Goal: Task Accomplishment & Management: Manage account settings

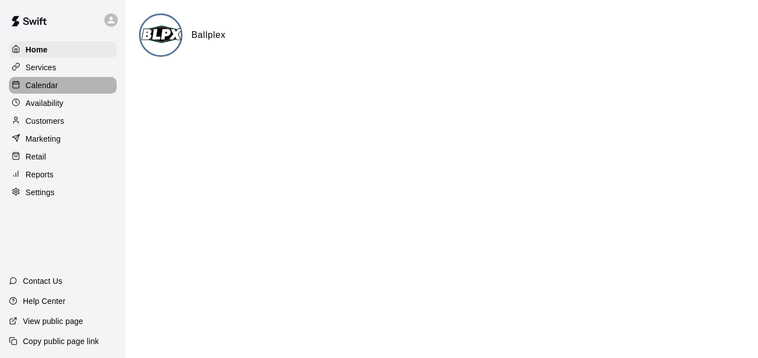
click at [66, 89] on div "Calendar" at bounding box center [63, 85] width 108 height 17
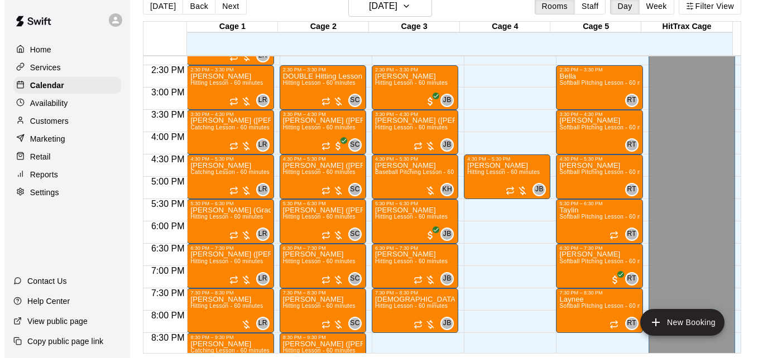
scroll to position [636, 0]
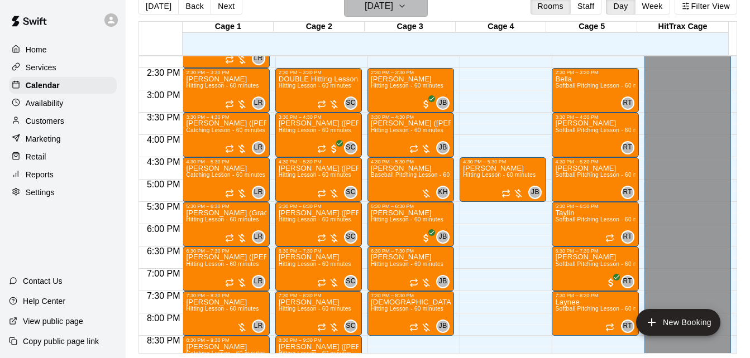
click at [393, 9] on h6 "[DATE]" at bounding box center [379, 6] width 28 height 16
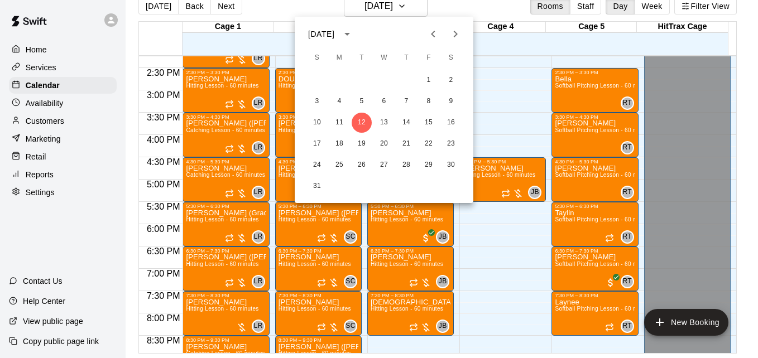
click at [446, 12] on div at bounding box center [379, 179] width 758 height 358
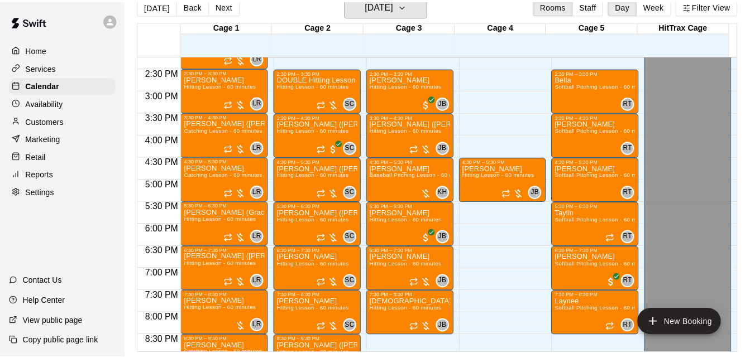
scroll to position [13, 0]
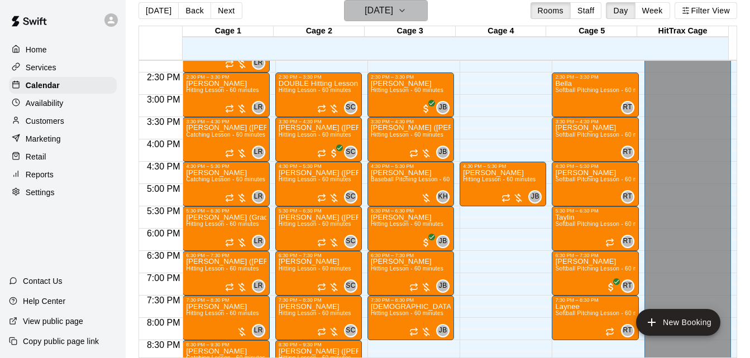
click at [407, 12] on icon "button" at bounding box center [402, 10] width 9 height 13
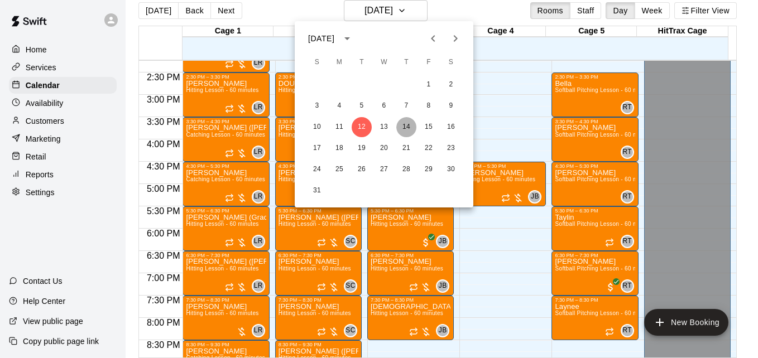
click at [410, 124] on button "14" at bounding box center [406, 127] width 20 height 20
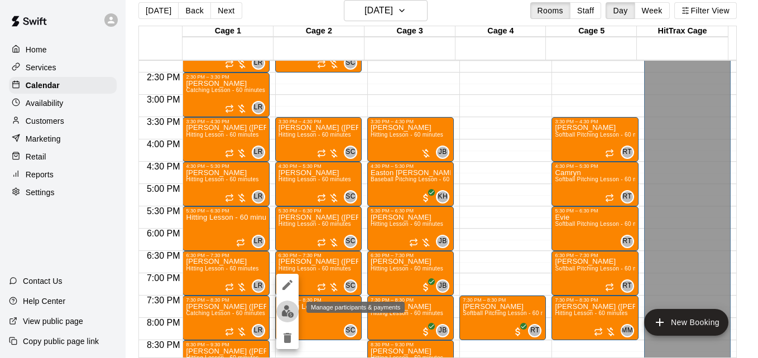
click at [281, 314] on img "edit" at bounding box center [287, 311] width 13 height 13
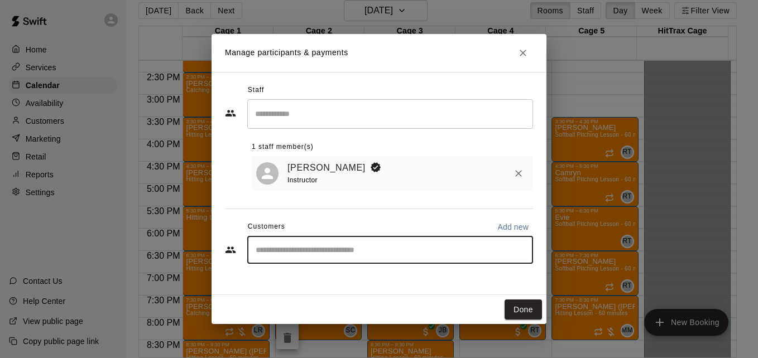
click at [353, 252] on input "Start typing to search customers..." at bounding box center [390, 250] width 276 height 11
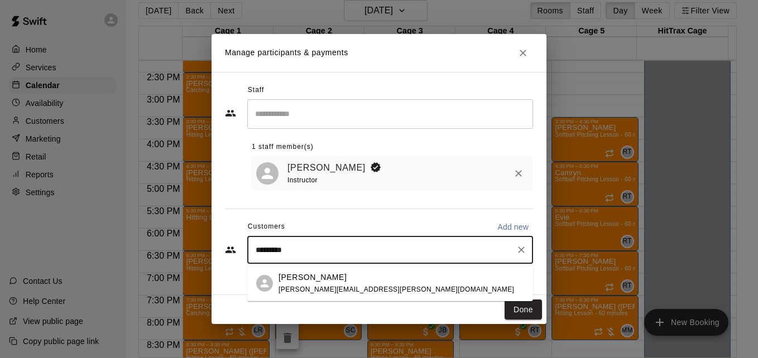
type input "**********"
click at [387, 289] on div "Madison Buchel [EMAIL_ADDRESS][PERSON_NAME][DOMAIN_NAME]" at bounding box center [402, 284] width 246 height 24
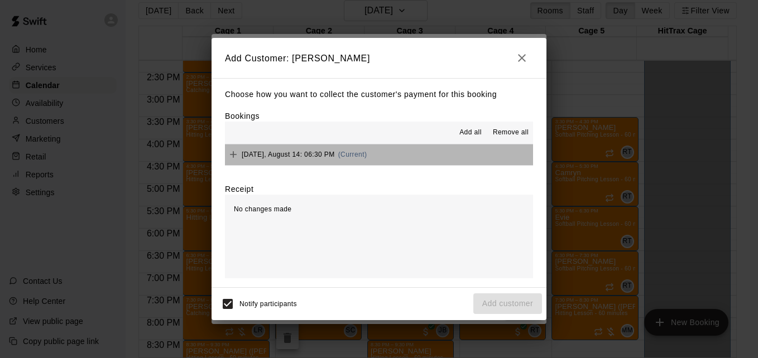
click at [461, 163] on button "[DATE], August 14: 06:30 PM (Current)" at bounding box center [379, 155] width 308 height 21
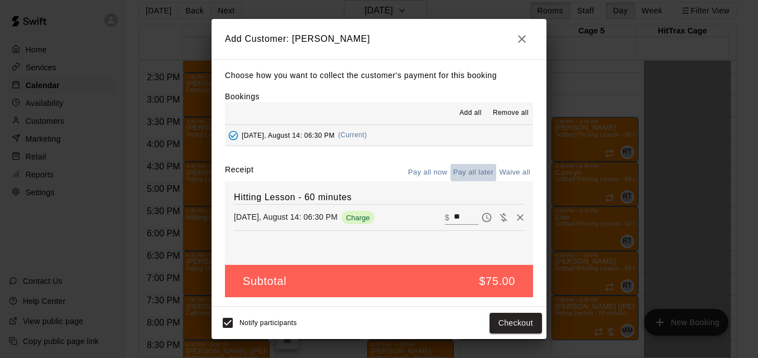
click at [475, 174] on button "Pay all later" at bounding box center [474, 172] width 46 height 17
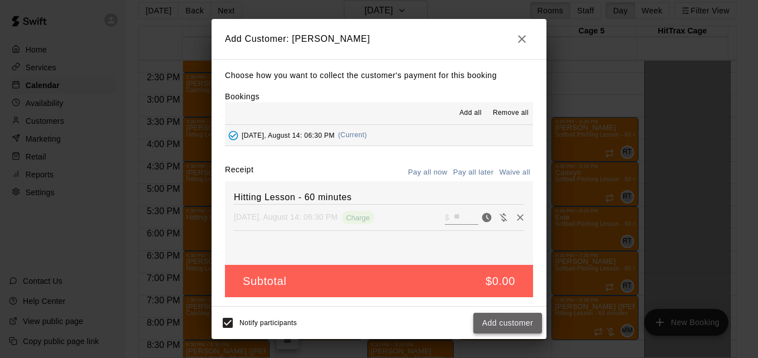
click at [503, 319] on button "Add customer" at bounding box center [508, 323] width 69 height 21
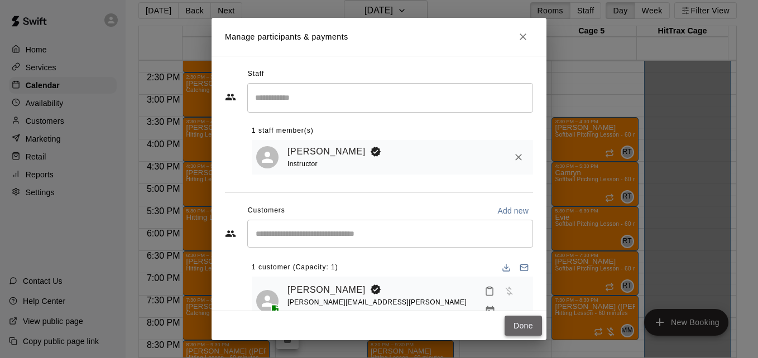
click at [515, 324] on button "Done" at bounding box center [523, 326] width 37 height 21
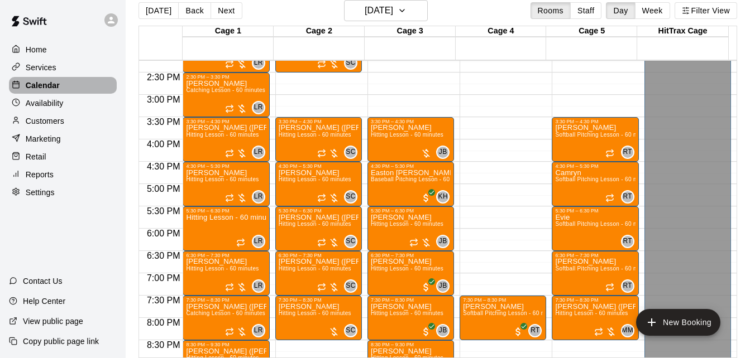
click at [67, 86] on div "Calendar" at bounding box center [63, 85] width 108 height 17
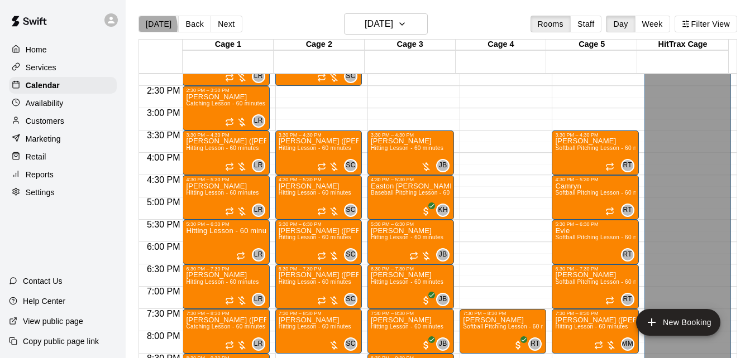
click at [147, 26] on button "[DATE]" at bounding box center [158, 24] width 40 height 17
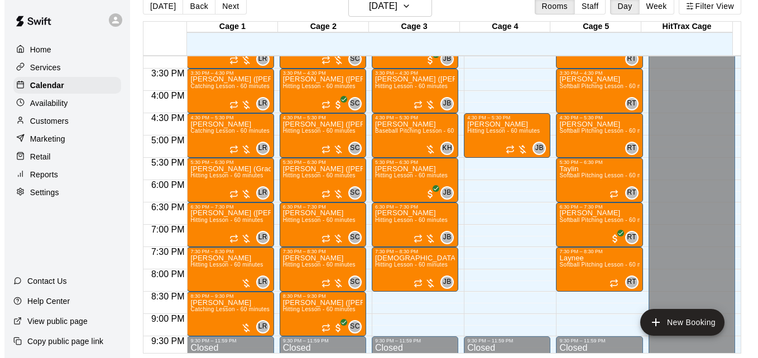
scroll to position [681, 0]
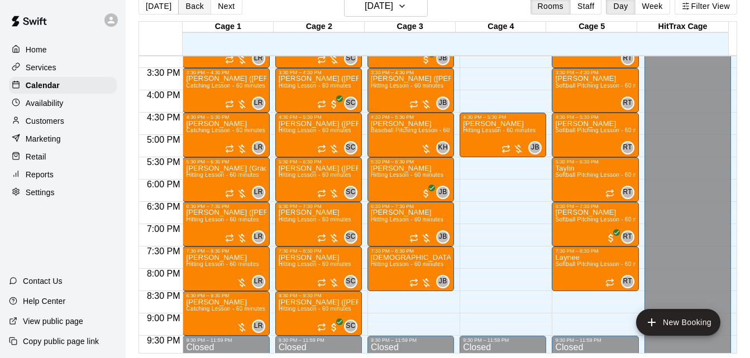
click at [184, 14] on button "Back" at bounding box center [194, 6] width 33 height 17
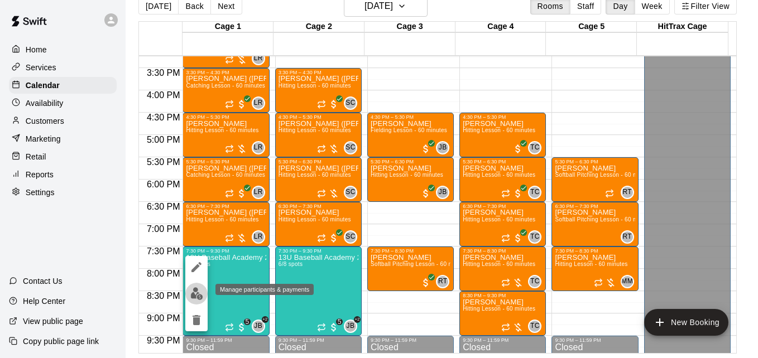
click at [198, 298] on img "edit" at bounding box center [196, 294] width 13 height 13
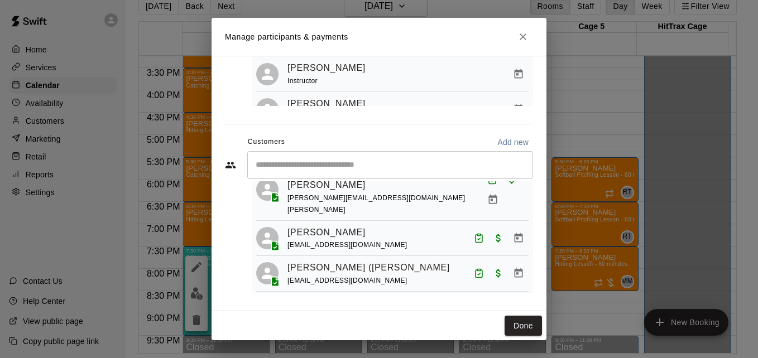
scroll to position [142, 0]
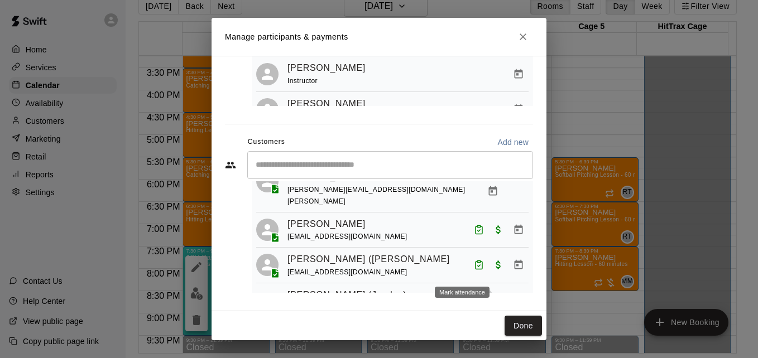
click at [479, 293] on icon "Mark attendance" at bounding box center [484, 298] width 10 height 10
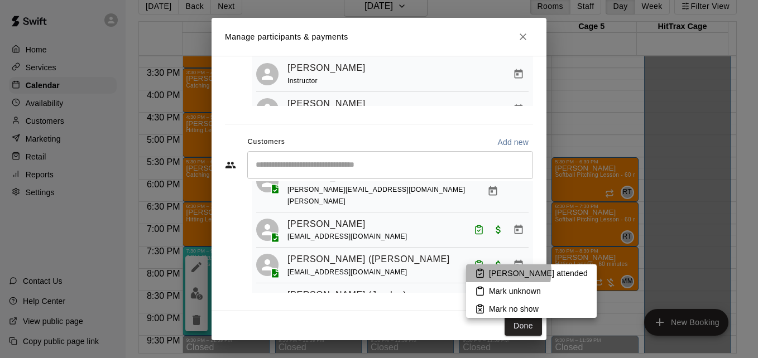
click at [504, 272] on p "[PERSON_NAME] attended" at bounding box center [538, 273] width 99 height 11
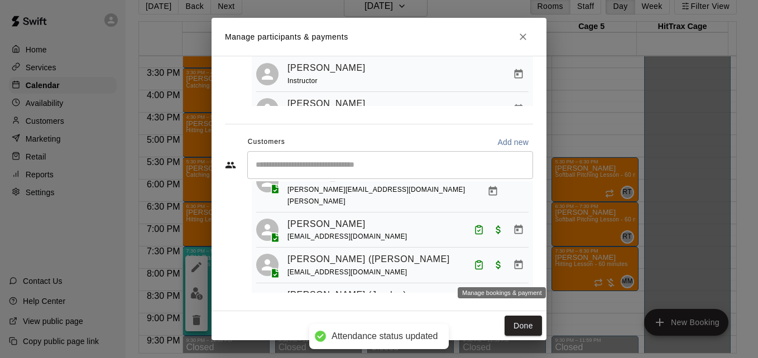
click at [489, 313] on icon "Manage bookings & payment" at bounding box center [485, 317] width 8 height 9
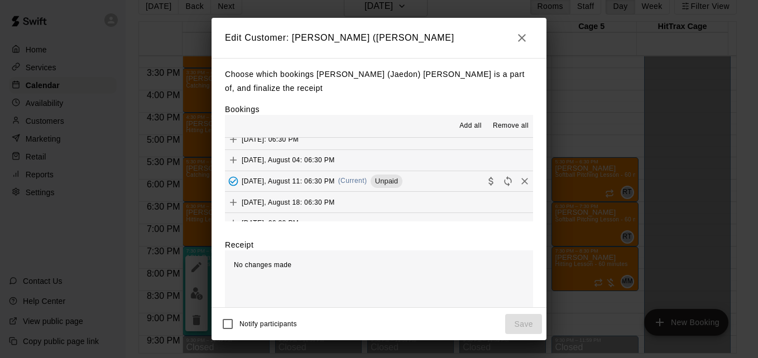
scroll to position [179, 0]
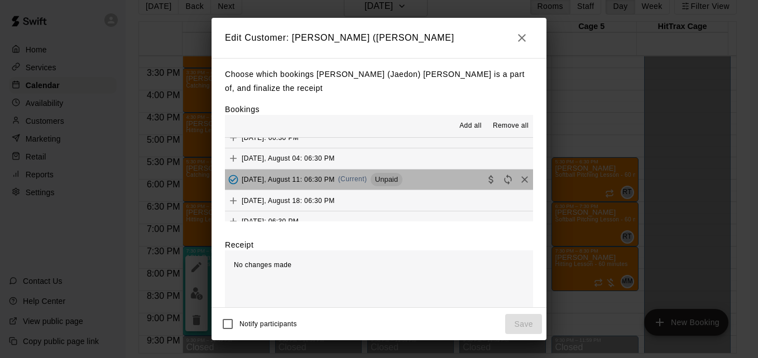
click at [449, 181] on button "[DATE], August 11: 06:30 PM (Current) Unpaid" at bounding box center [379, 180] width 308 height 21
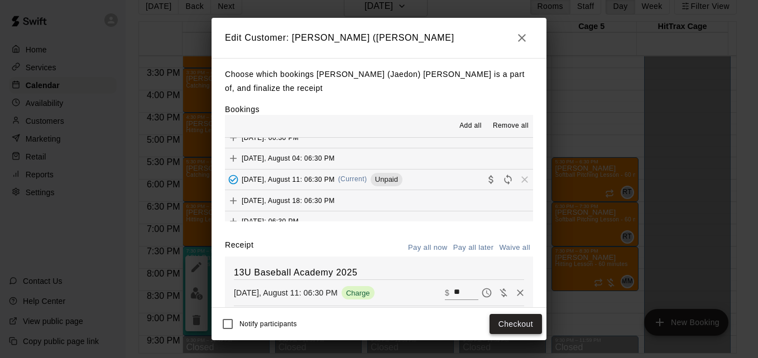
click at [513, 319] on button "Checkout" at bounding box center [516, 324] width 52 height 21
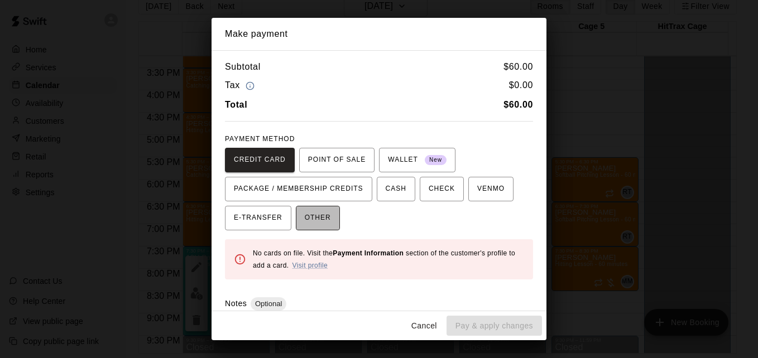
click at [314, 227] on span "OTHER" at bounding box center [318, 218] width 26 height 18
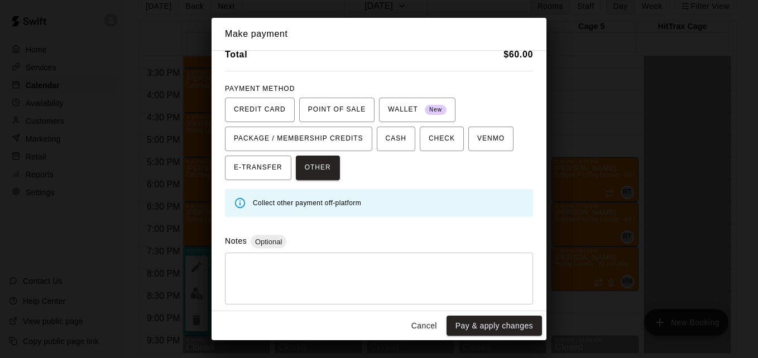
scroll to position [53, 0]
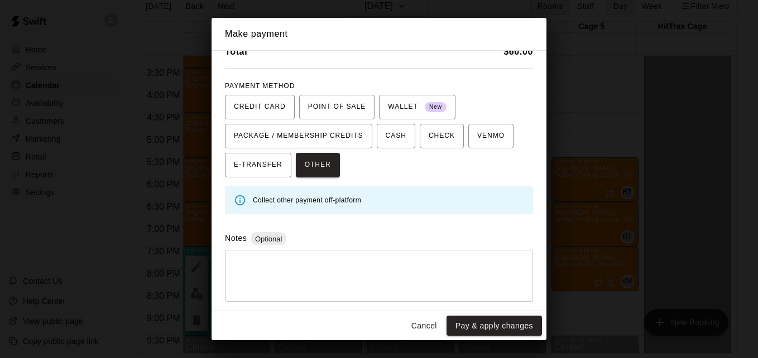
click at [427, 256] on div "* ​" at bounding box center [379, 276] width 308 height 52
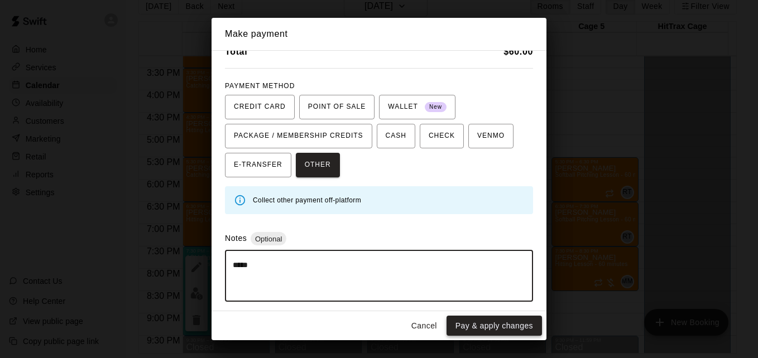
type textarea "*****"
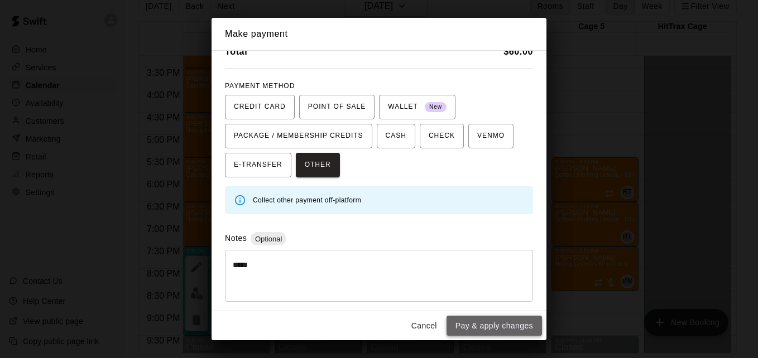
click at [528, 325] on button "Pay & apply changes" at bounding box center [494, 326] width 95 height 21
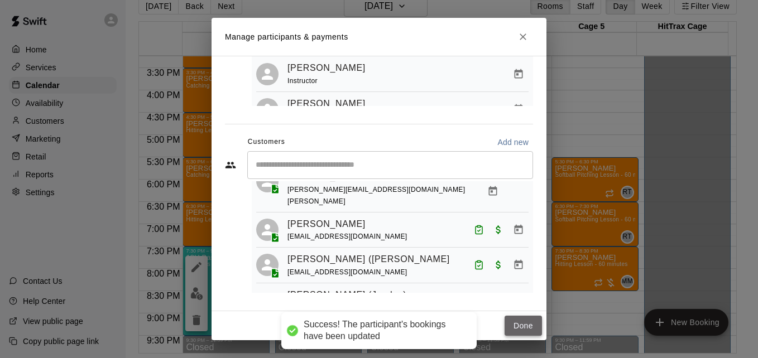
click at [520, 328] on button "Done" at bounding box center [523, 326] width 37 height 21
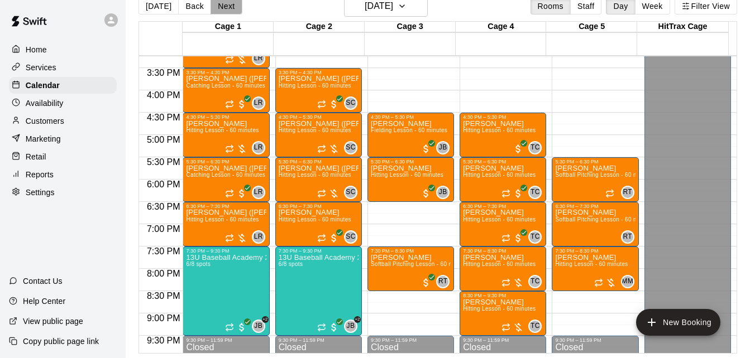
click at [222, 5] on button "Next" at bounding box center [226, 6] width 31 height 17
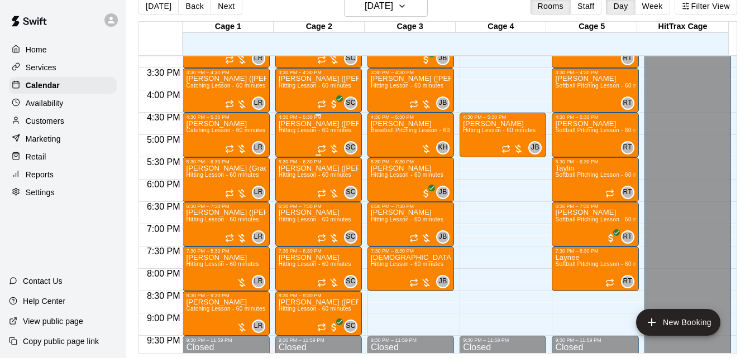
click at [315, 130] on span "Hitting Lesson - 60 minutes" at bounding box center [315, 130] width 73 height 6
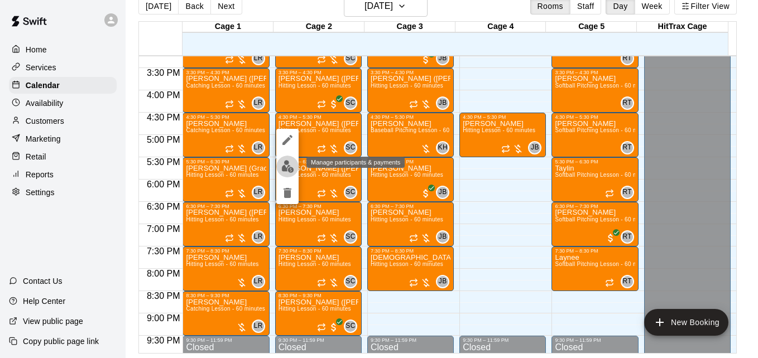
click at [291, 171] on img "edit" at bounding box center [287, 166] width 13 height 13
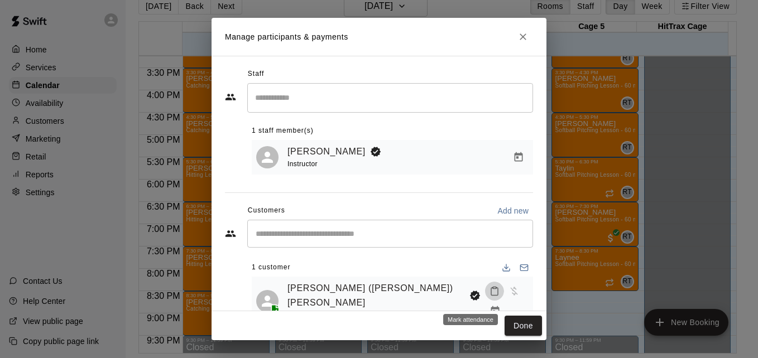
click at [493, 289] on rect "Mark attendance" at bounding box center [494, 289] width 3 height 2
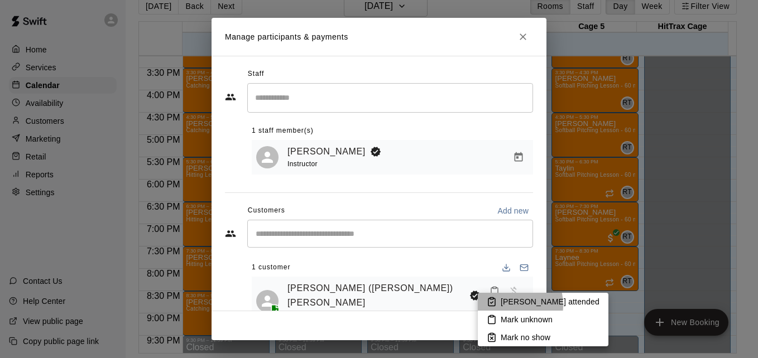
click at [502, 305] on p "[PERSON_NAME] attended" at bounding box center [550, 302] width 99 height 11
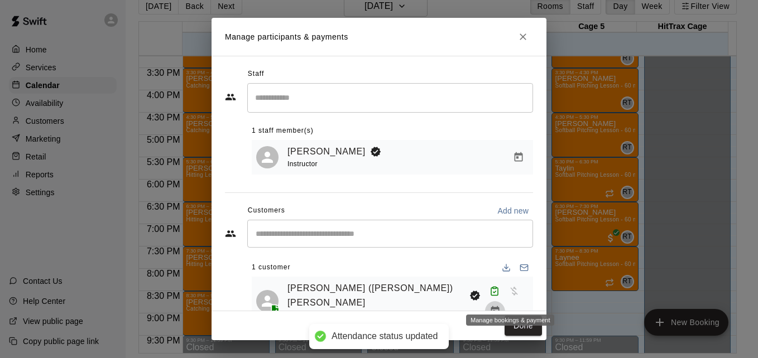
click at [501, 306] on icon "Manage bookings & payment" at bounding box center [495, 311] width 11 height 11
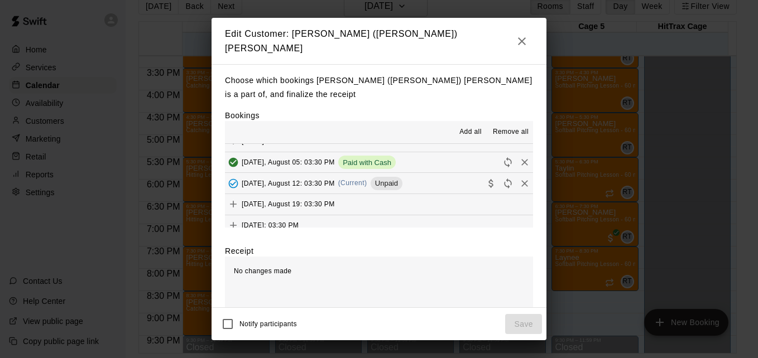
scroll to position [268, 0]
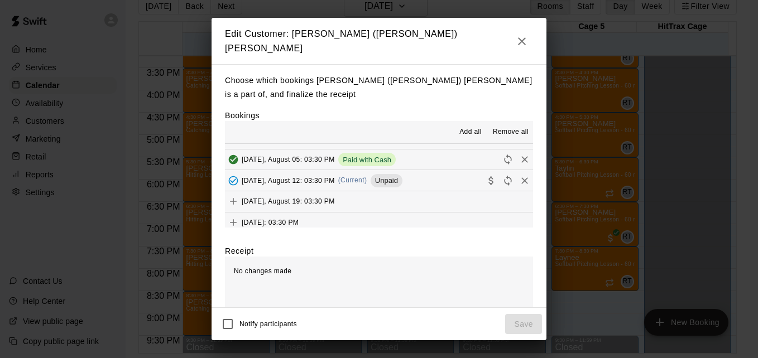
click at [423, 175] on button "[DATE], August 12: 03:30 PM (Current) Unpaid" at bounding box center [379, 180] width 308 height 21
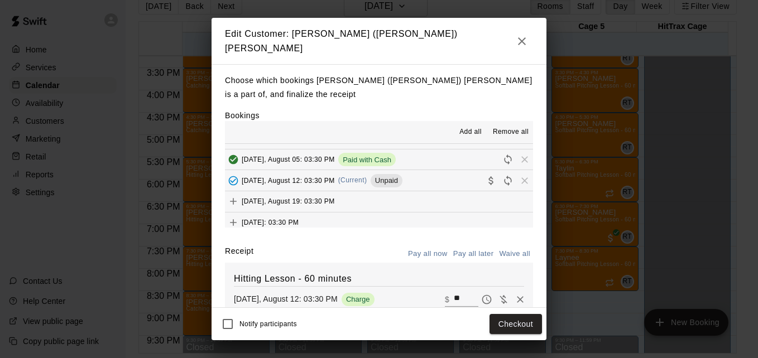
click at [454, 293] on input "**" at bounding box center [466, 300] width 25 height 15
type input "**"
click at [522, 322] on button "Checkout" at bounding box center [516, 324] width 52 height 21
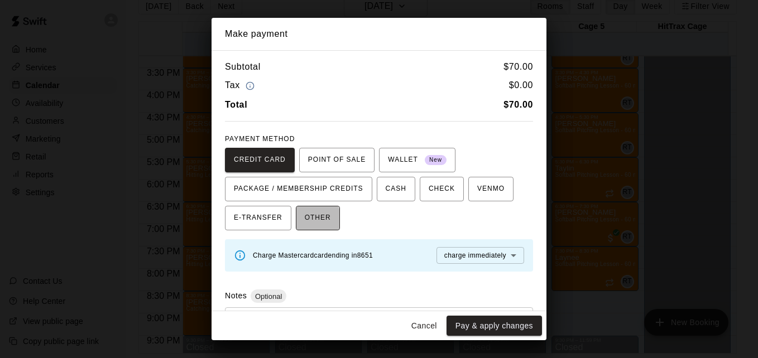
click at [310, 221] on span "OTHER" at bounding box center [318, 218] width 26 height 18
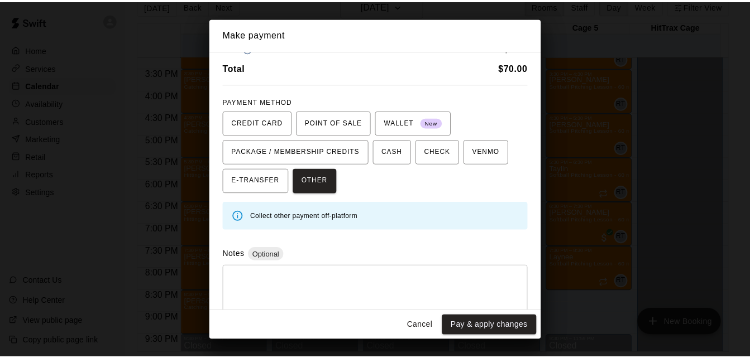
scroll to position [45, 0]
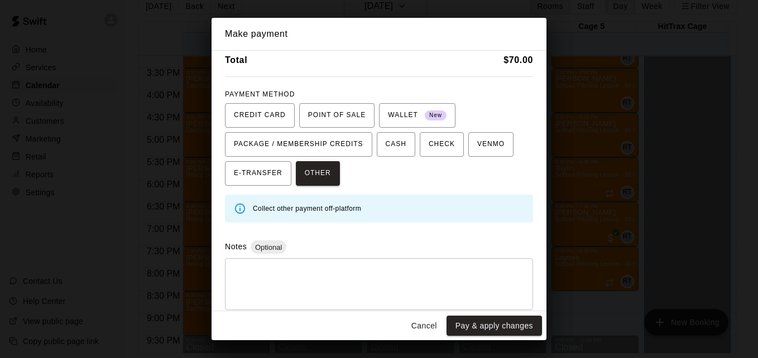
click at [419, 277] on textarea at bounding box center [379, 285] width 293 height 34
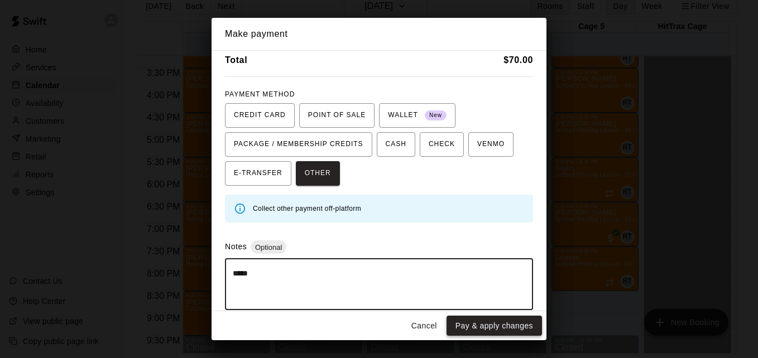
type textarea "*****"
click at [491, 324] on button "Pay & apply changes" at bounding box center [494, 326] width 95 height 21
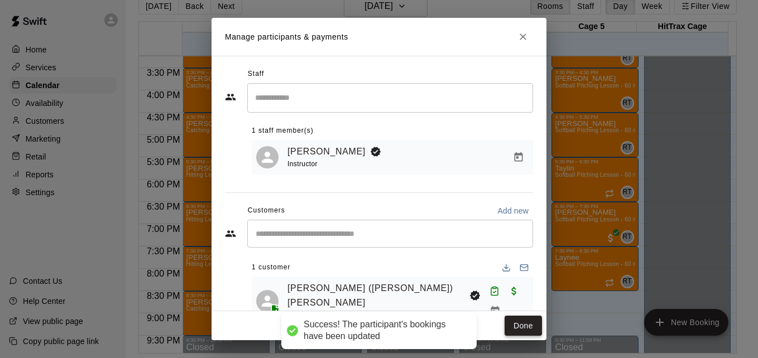
click at [519, 325] on button "Done" at bounding box center [523, 326] width 37 height 21
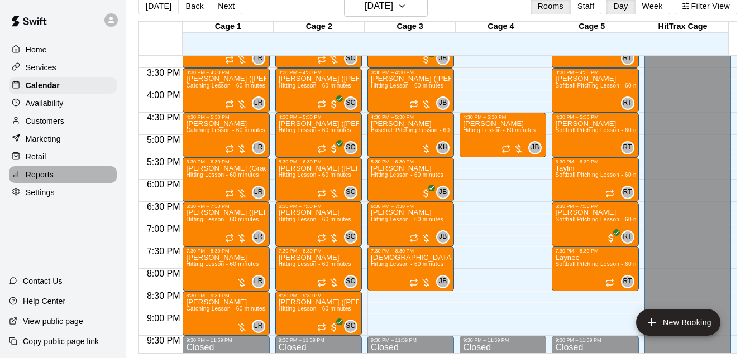
click at [44, 179] on p "Reports" at bounding box center [40, 174] width 28 height 11
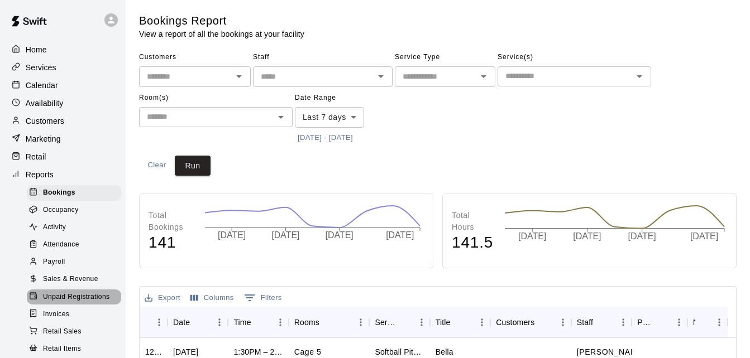
click at [90, 303] on span "Unpaid Registrations" at bounding box center [76, 297] width 66 height 11
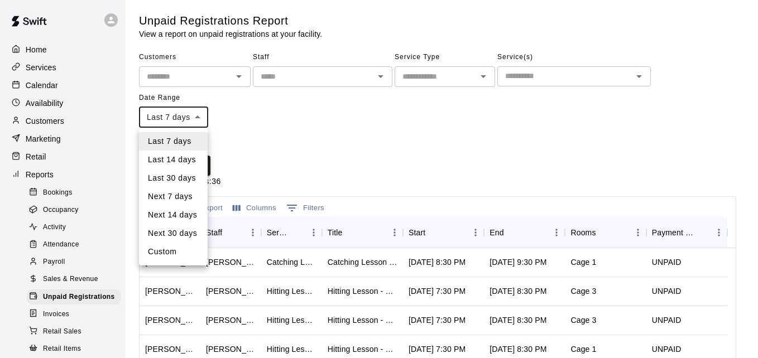
click at [197, 117] on body "Home Services Calendar Availability Customers Marketing Retail Reports Bookings…" at bounding box center [379, 296] width 758 height 592
click at [183, 179] on li "Last 30 days" at bounding box center [173, 178] width 69 height 18
type input "*****"
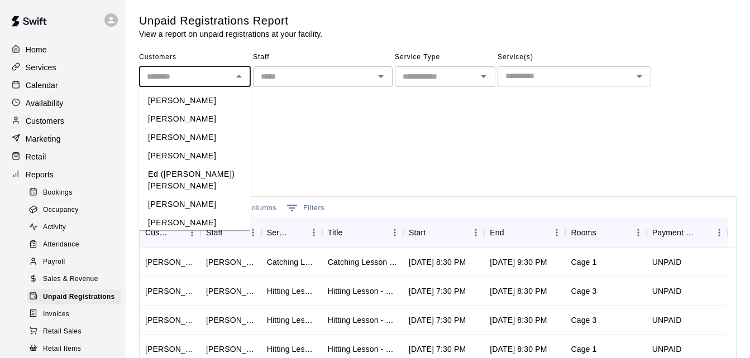
click at [193, 77] on input "text" at bounding box center [185, 77] width 87 height 14
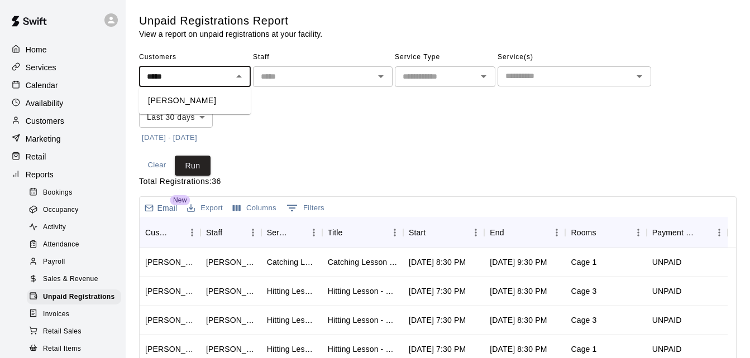
click at [210, 94] on li "[PERSON_NAME]" at bounding box center [195, 101] width 112 height 18
type input "**********"
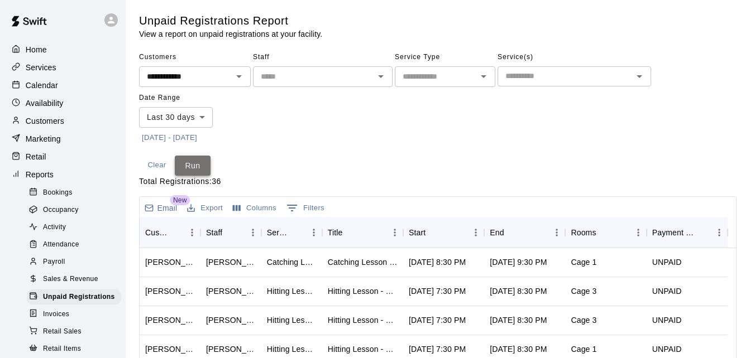
click at [199, 159] on button "Run" at bounding box center [193, 166] width 36 height 21
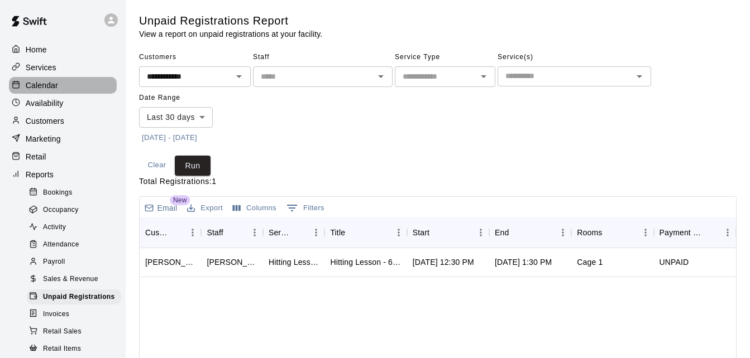
click at [80, 90] on div "Calendar" at bounding box center [63, 85] width 108 height 17
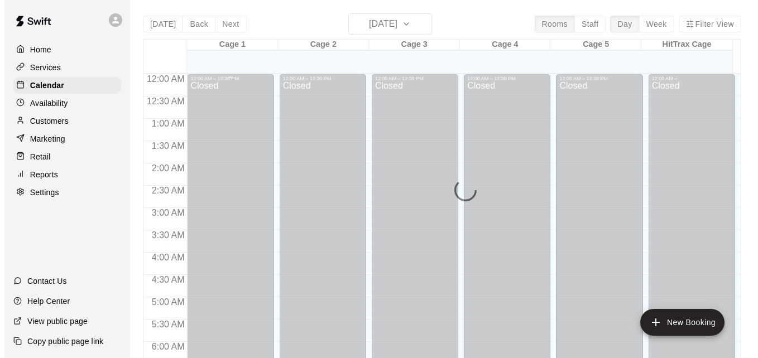
scroll to position [442, 0]
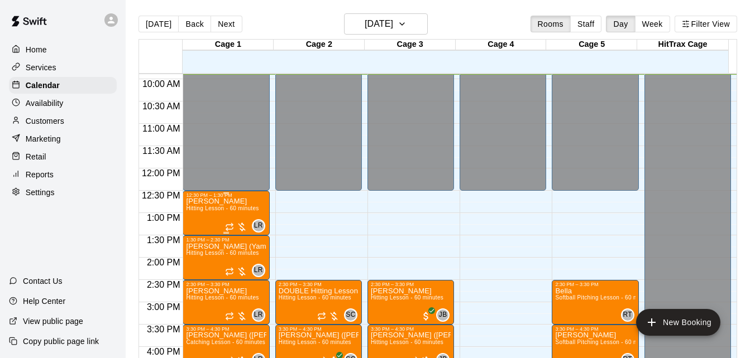
click at [221, 212] on span "Hitting Lesson - 60 minutes" at bounding box center [222, 208] width 73 height 6
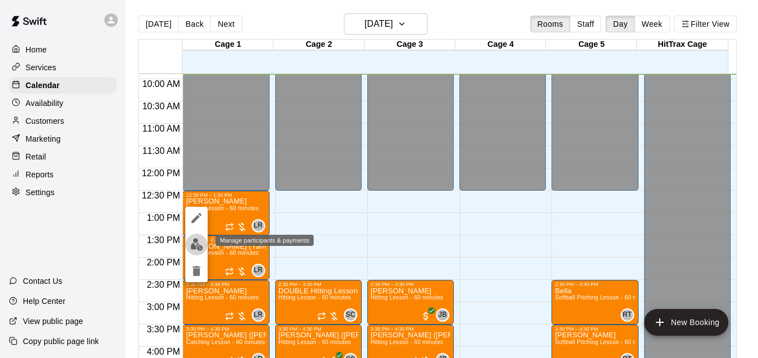
click at [199, 245] on img "edit" at bounding box center [196, 244] width 13 height 13
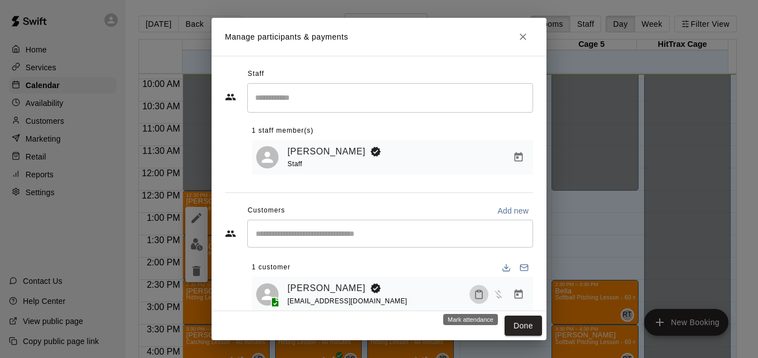
click at [476, 298] on button "Mark attendance" at bounding box center [479, 294] width 19 height 19
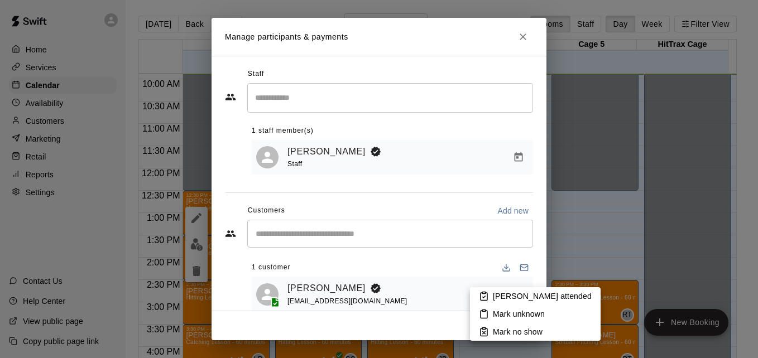
click at [520, 292] on p "[PERSON_NAME] attended" at bounding box center [542, 296] width 99 height 11
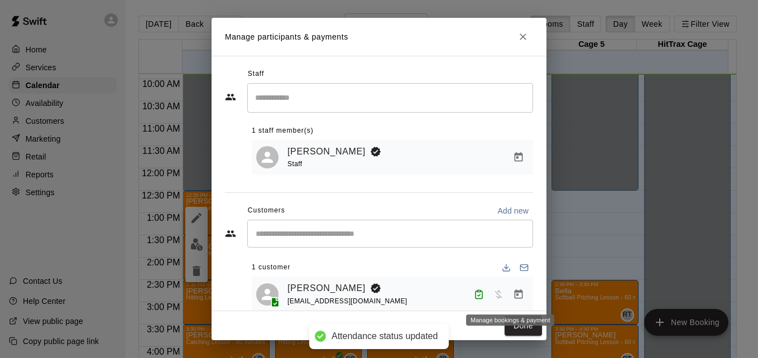
click at [513, 293] on icon "Manage bookings & payment" at bounding box center [518, 294] width 11 height 11
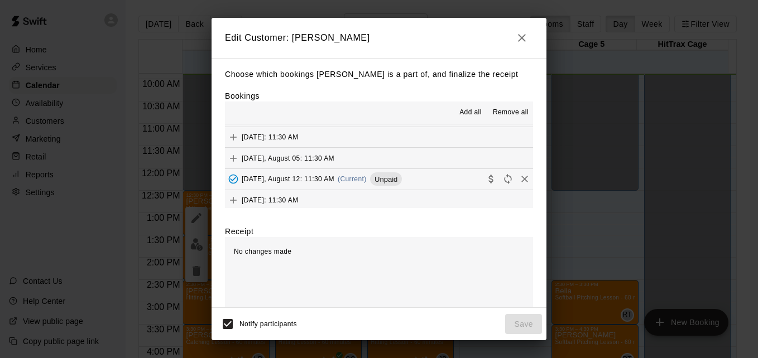
scroll to position [189, 0]
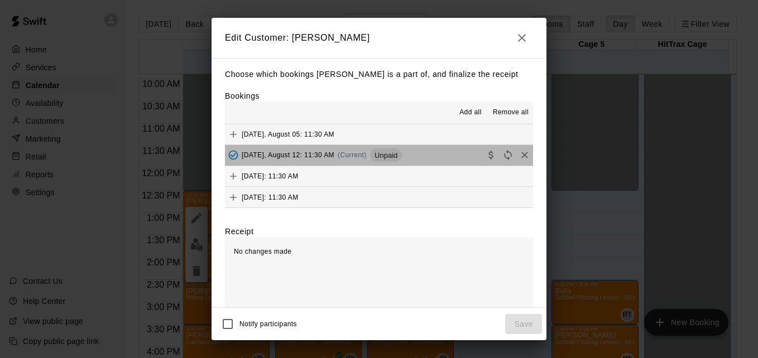
click at [439, 161] on button "[DATE], August 12: 11:30 AM (Current) Unpaid" at bounding box center [379, 155] width 308 height 21
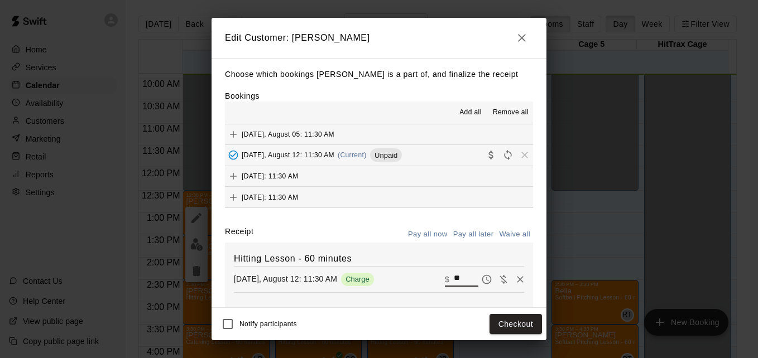
click at [454, 279] on input "**" at bounding box center [466, 279] width 25 height 15
type input "*"
type input "**"
click at [506, 321] on button "Checkout" at bounding box center [516, 324] width 52 height 21
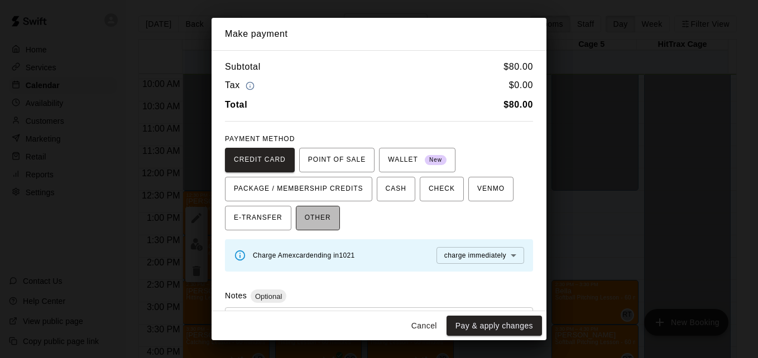
click at [317, 222] on span "OTHER" at bounding box center [318, 218] width 26 height 18
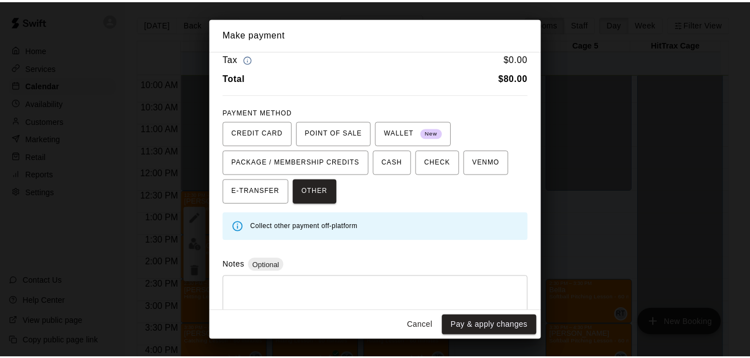
scroll to position [53, 0]
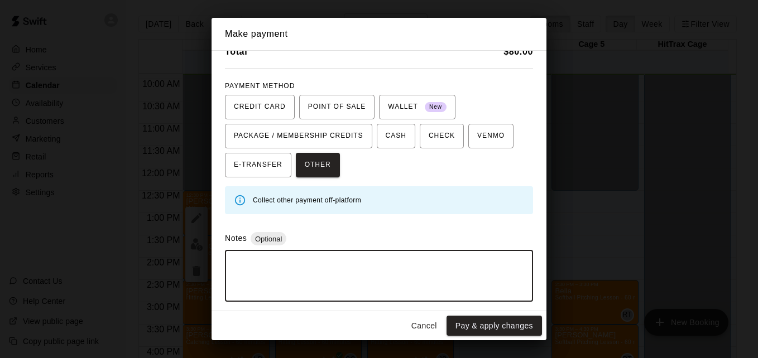
click at [309, 264] on textarea at bounding box center [379, 277] width 293 height 34
type textarea "*****"
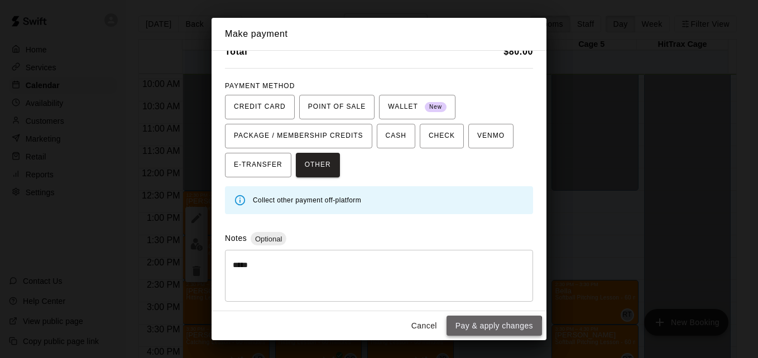
click at [465, 331] on button "Pay & apply changes" at bounding box center [494, 326] width 95 height 21
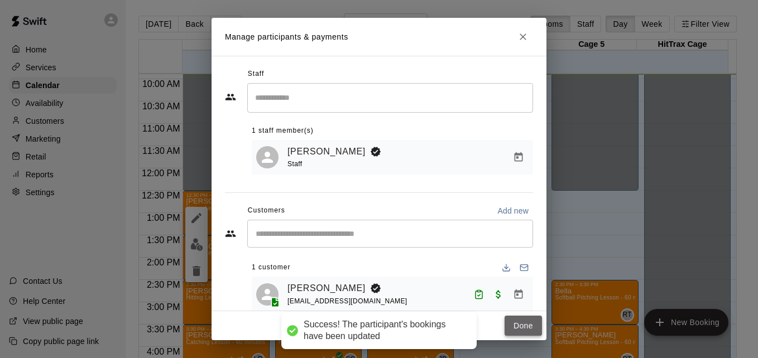
click at [509, 329] on button "Done" at bounding box center [523, 326] width 37 height 21
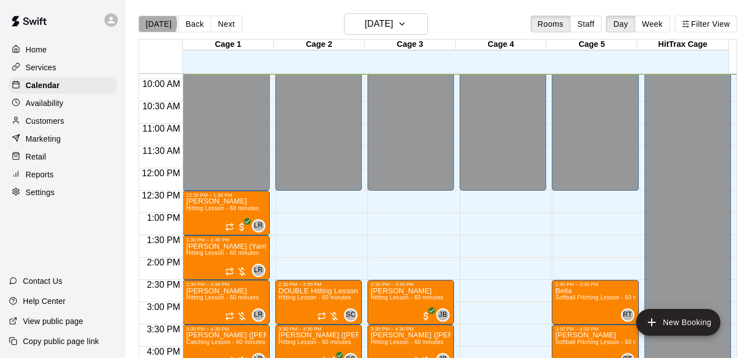
click at [150, 23] on button "[DATE]" at bounding box center [158, 24] width 40 height 17
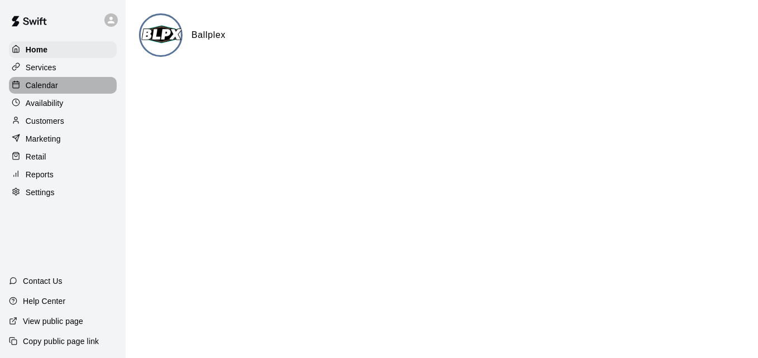
click at [45, 90] on p "Calendar" at bounding box center [42, 85] width 32 height 11
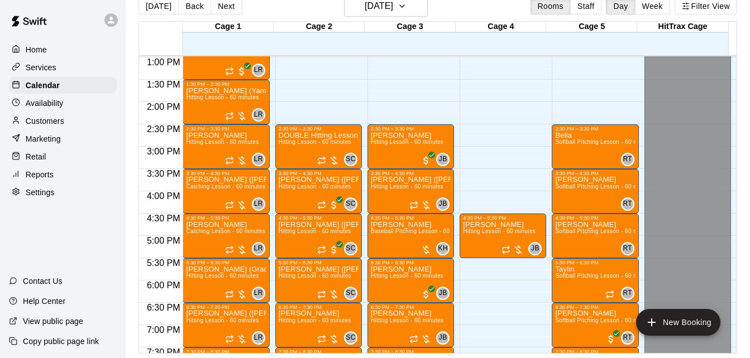
scroll to position [581, 0]
